Goal: Task Accomplishment & Management: Manage account settings

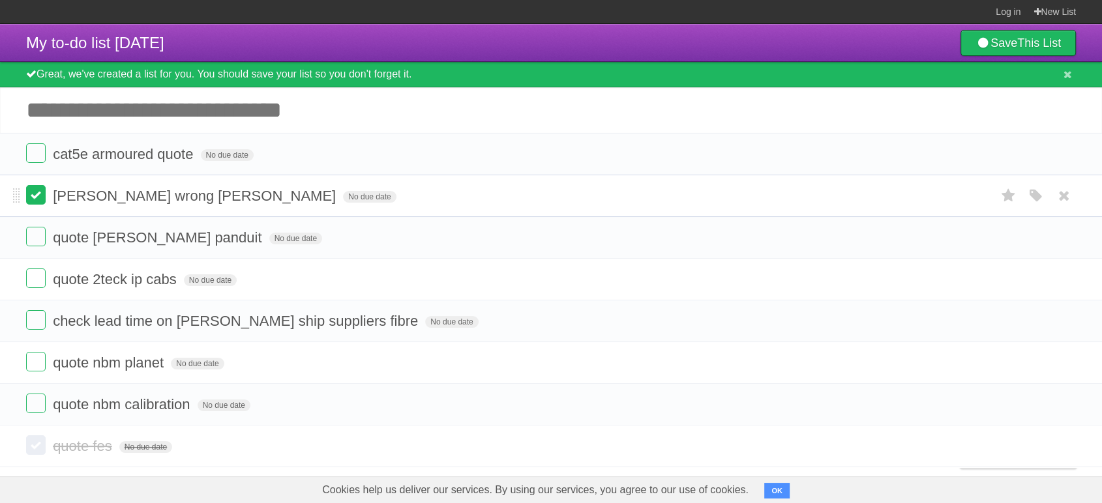
click at [42, 203] on label at bounding box center [36, 195] width 20 height 20
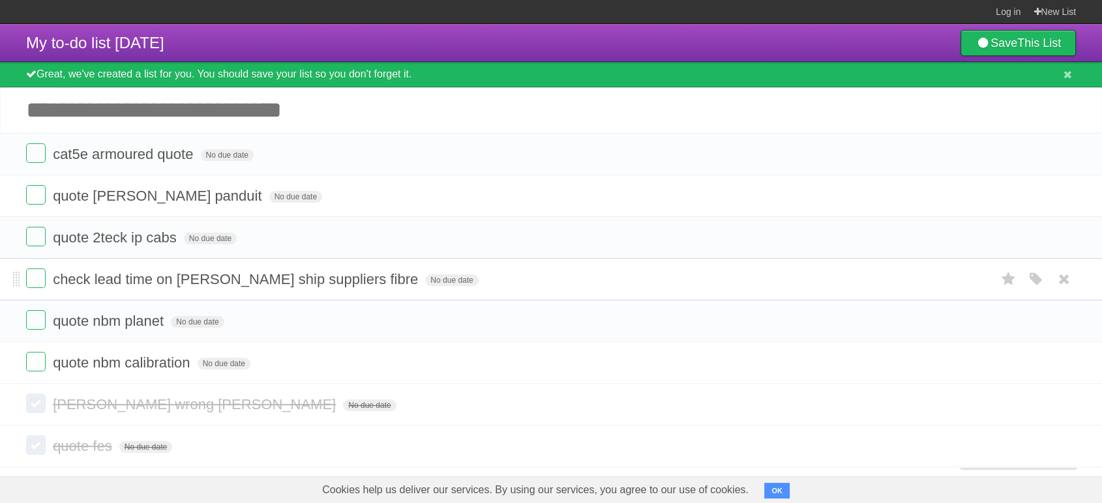
scroll to position [9, 0]
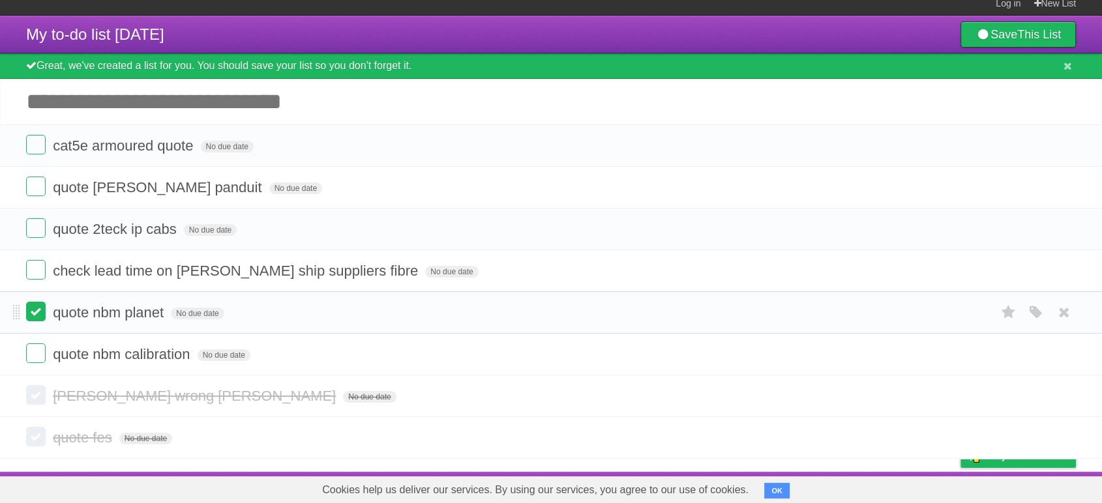
click at [40, 312] on label at bounding box center [36, 312] width 20 height 20
click at [35, 319] on label at bounding box center [36, 312] width 20 height 20
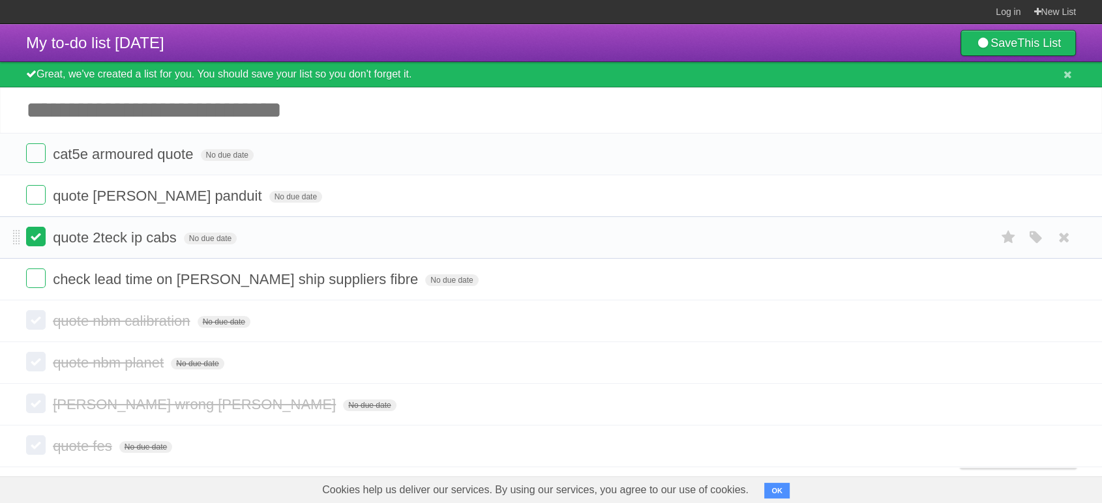
click at [34, 238] on label at bounding box center [36, 237] width 20 height 20
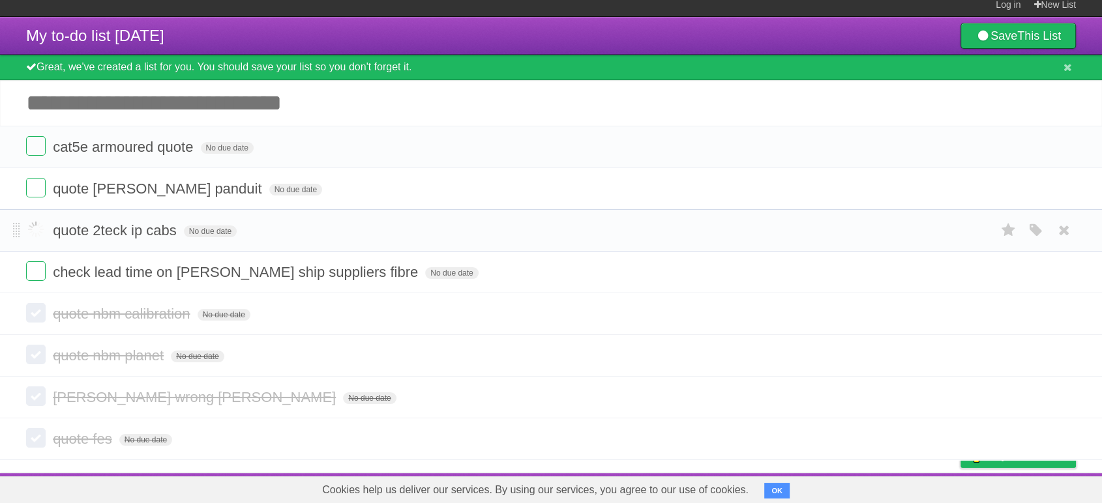
scroll to position [9, 0]
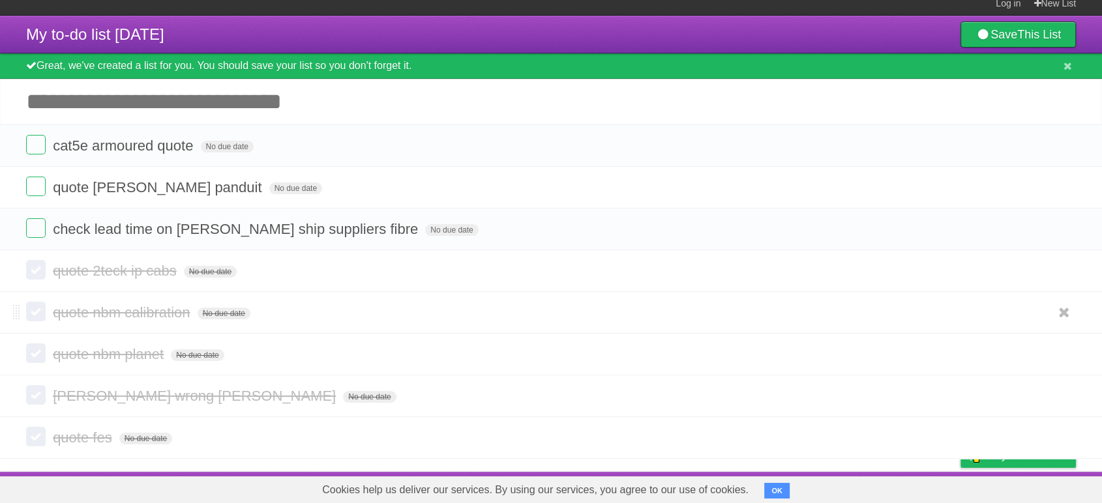
click at [638, 317] on form "quote nbm calibration No due date White Red Blue Green Purple Orange" at bounding box center [551, 313] width 1050 height 22
drag, startPoint x: 617, startPoint y: 320, endPoint x: 360, endPoint y: 335, distance: 257.3
click at [360, 335] on li "quote nbm planet No due date White Red Blue Green Purple Orange" at bounding box center [551, 354] width 1102 height 42
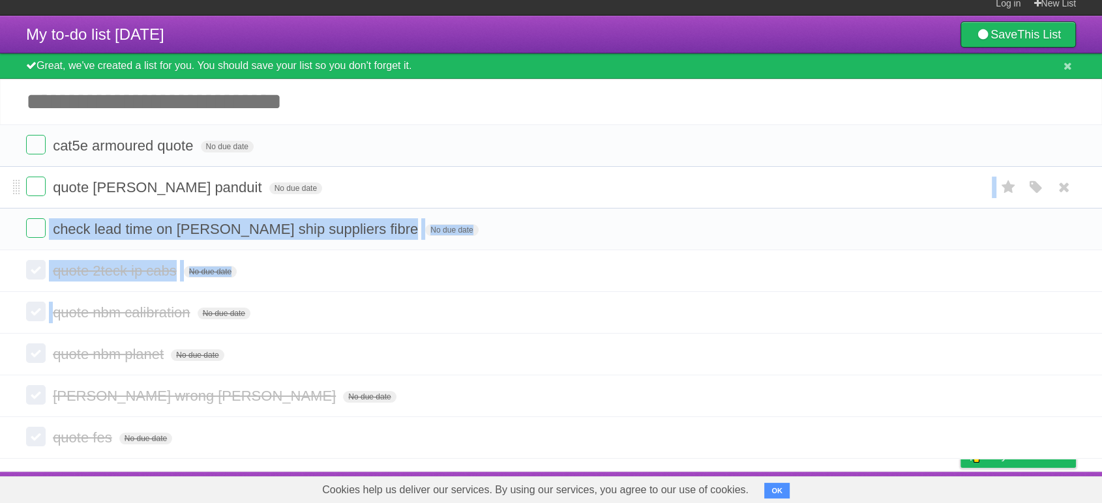
drag, startPoint x: 181, startPoint y: 384, endPoint x: 458, endPoint y: 194, distance: 335.8
click at [463, 196] on section "cat5e armoured quote No due date White Red Blue Green Purple Orange quote [PERS…" at bounding box center [551, 292] width 1102 height 334
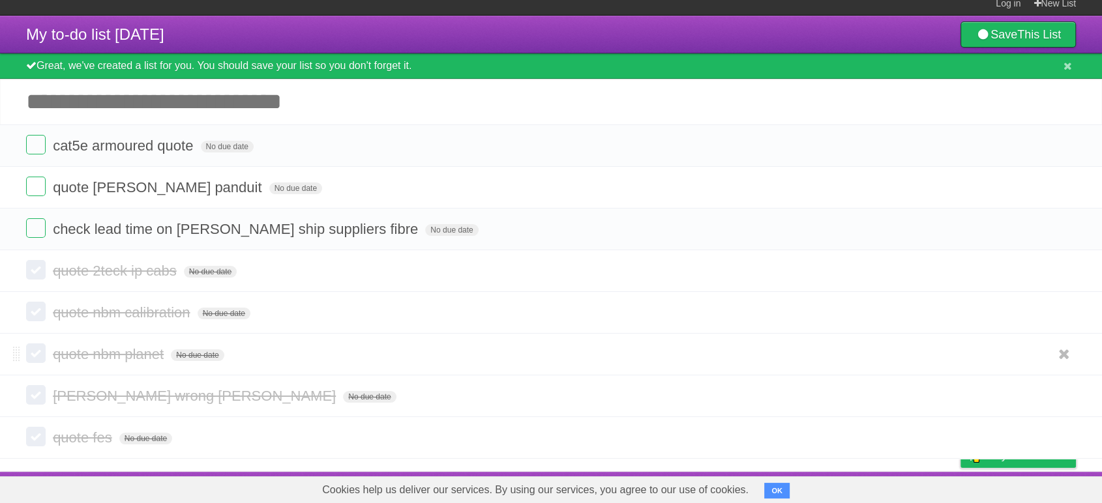
click at [248, 343] on li "quote nbm planet No due date White Red Blue Green Purple Orange" at bounding box center [551, 354] width 1102 height 42
click at [558, 219] on form "check lead time on [PERSON_NAME] ship suppliers fibre No due date White Red Blu…" at bounding box center [551, 229] width 1050 height 22
click at [951, 329] on li "quote nbm calibration No due date White Red Blue Green Purple Orange" at bounding box center [551, 312] width 1102 height 42
click at [595, 242] on li "check lead time on [PERSON_NAME] ship suppliers fibre No due date White Red Blu…" at bounding box center [551, 229] width 1102 height 42
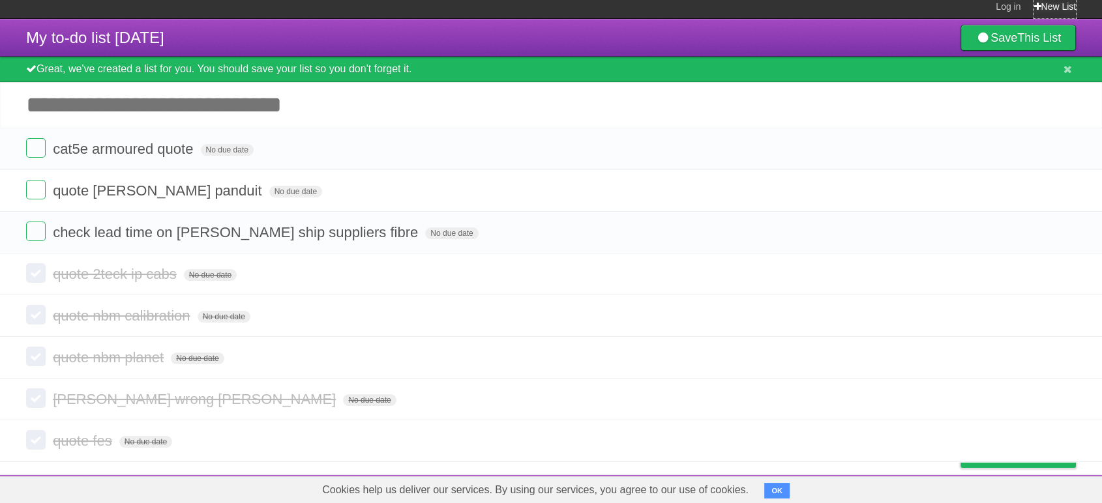
scroll to position [0, 0]
